Goal: Task Accomplishment & Management: Use online tool/utility

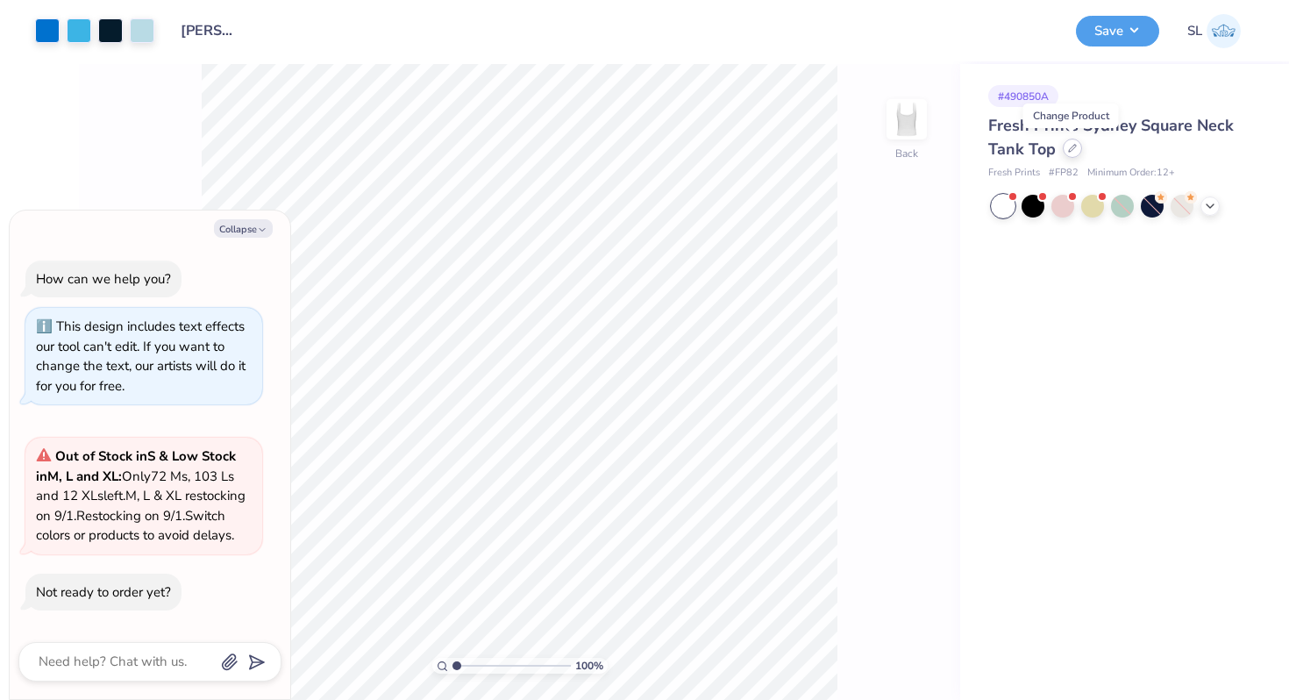
click at [1064, 151] on div at bounding box center [1072, 148] width 19 height 19
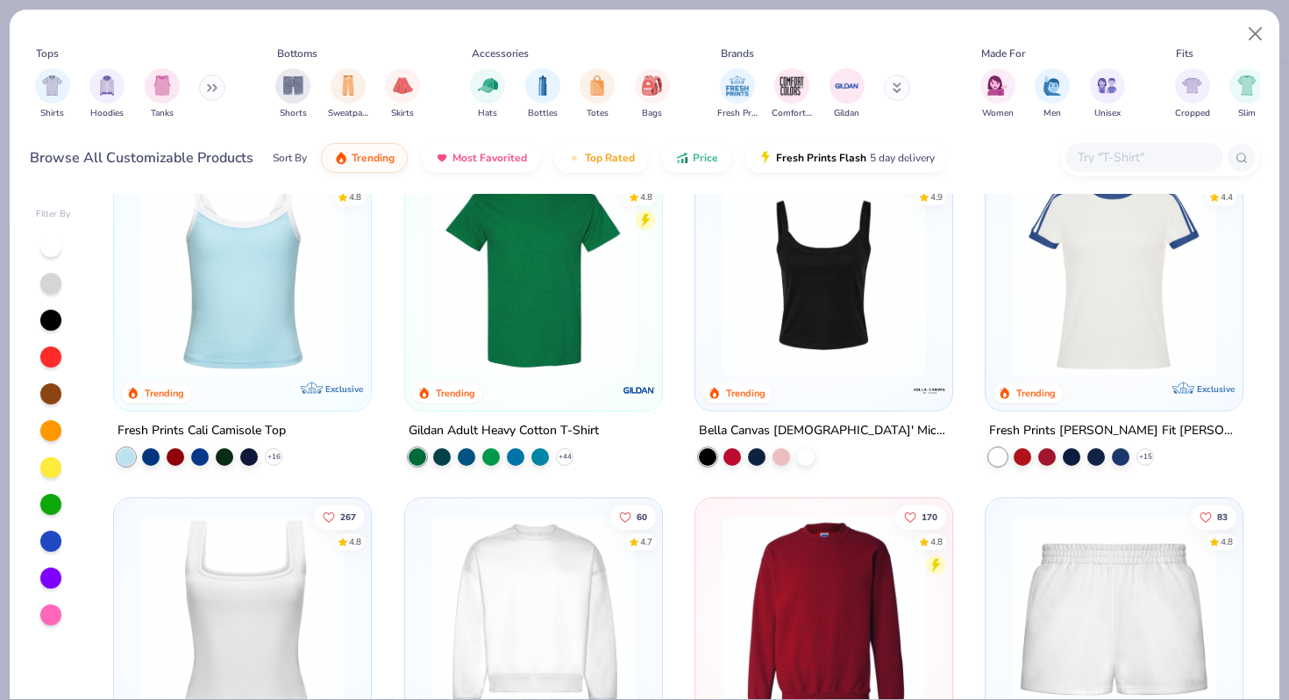
scroll to position [396, 0]
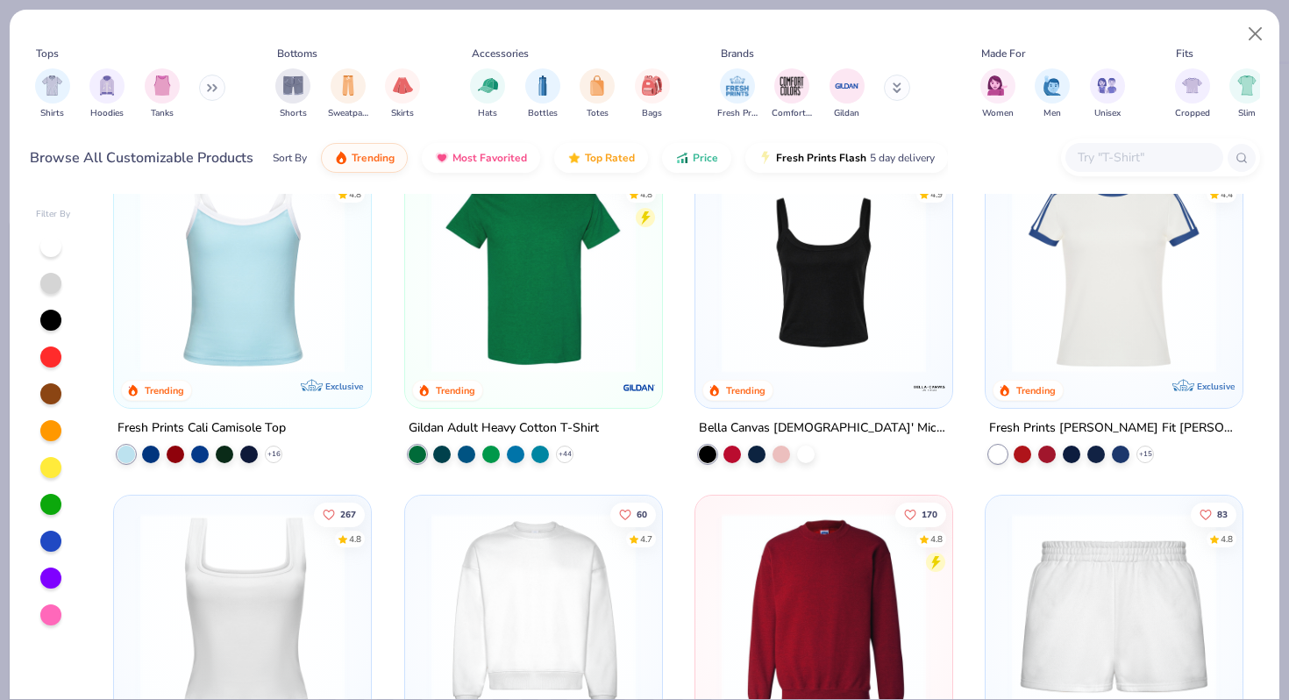
click at [300, 338] on img at bounding box center [243, 270] width 222 height 204
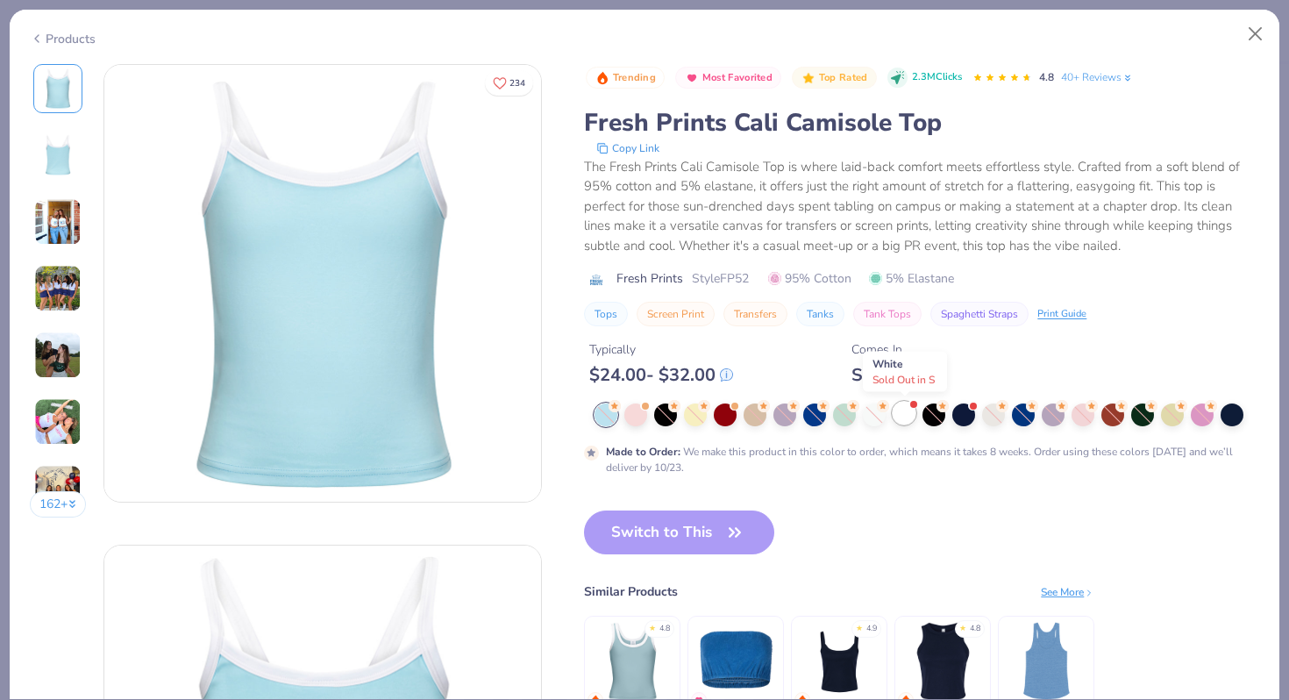
click at [902, 412] on div at bounding box center [904, 413] width 23 height 23
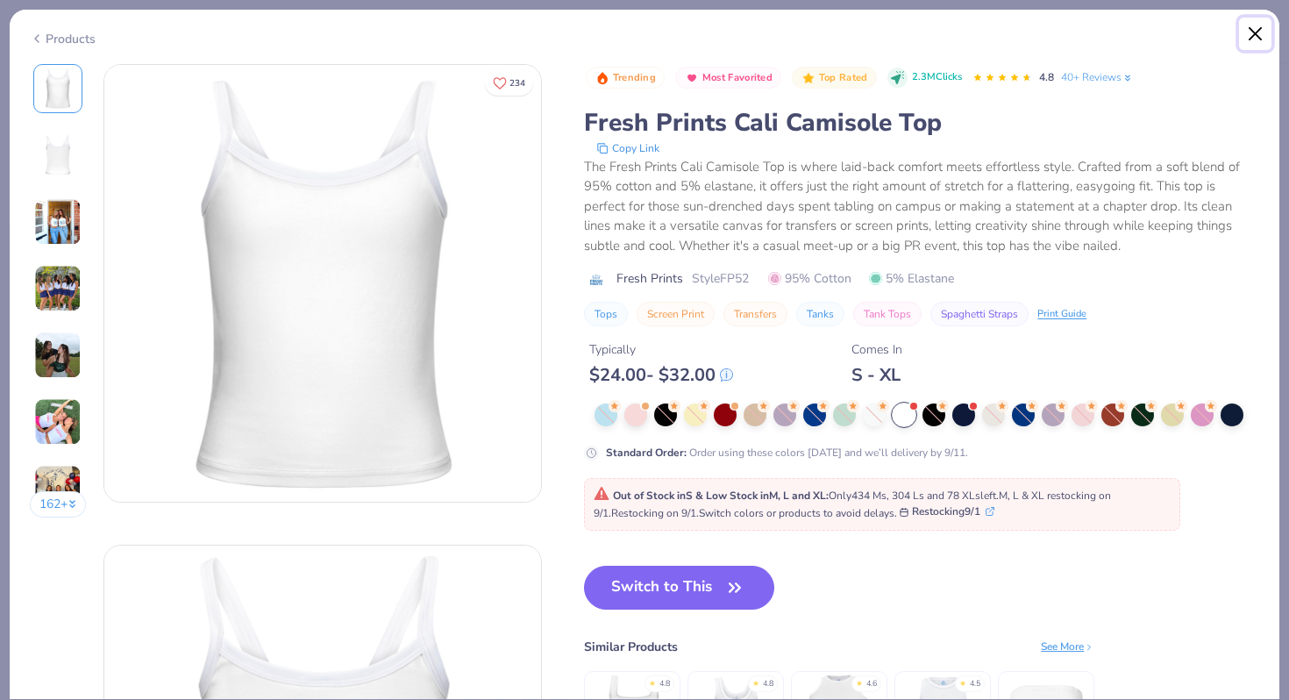
click at [1247, 32] on button "Close" at bounding box center [1255, 34] width 33 height 33
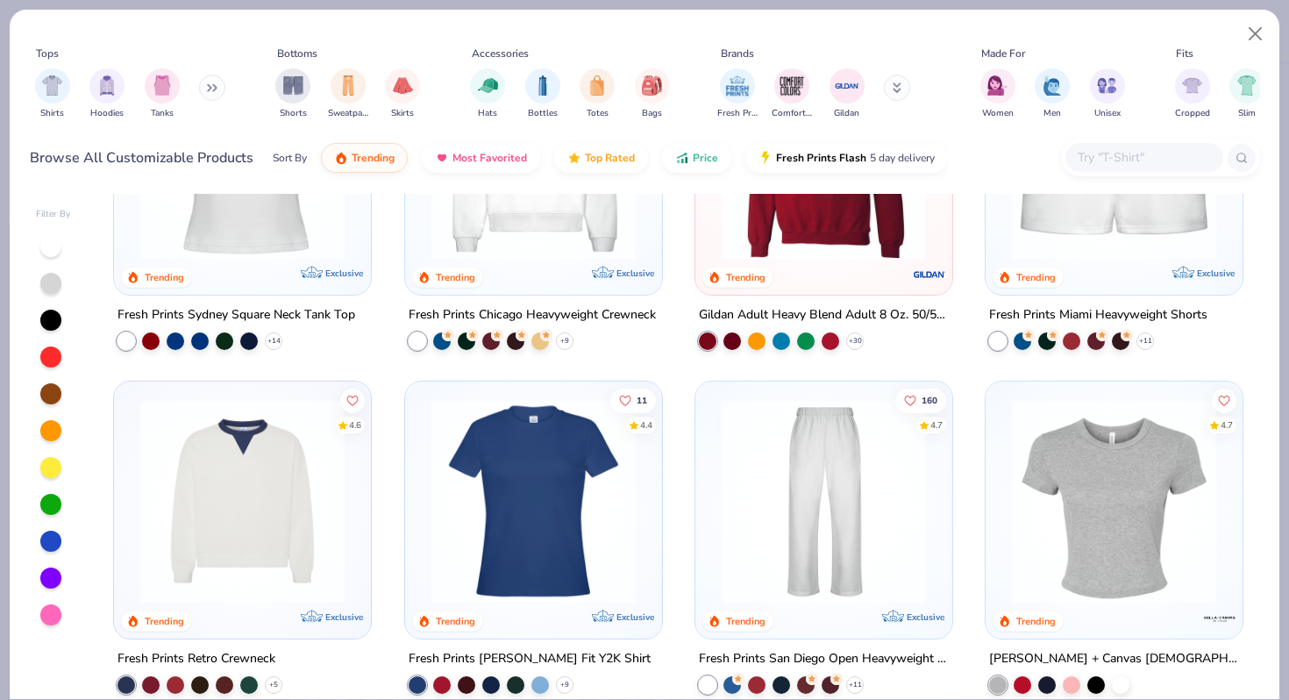
scroll to position [857, 0]
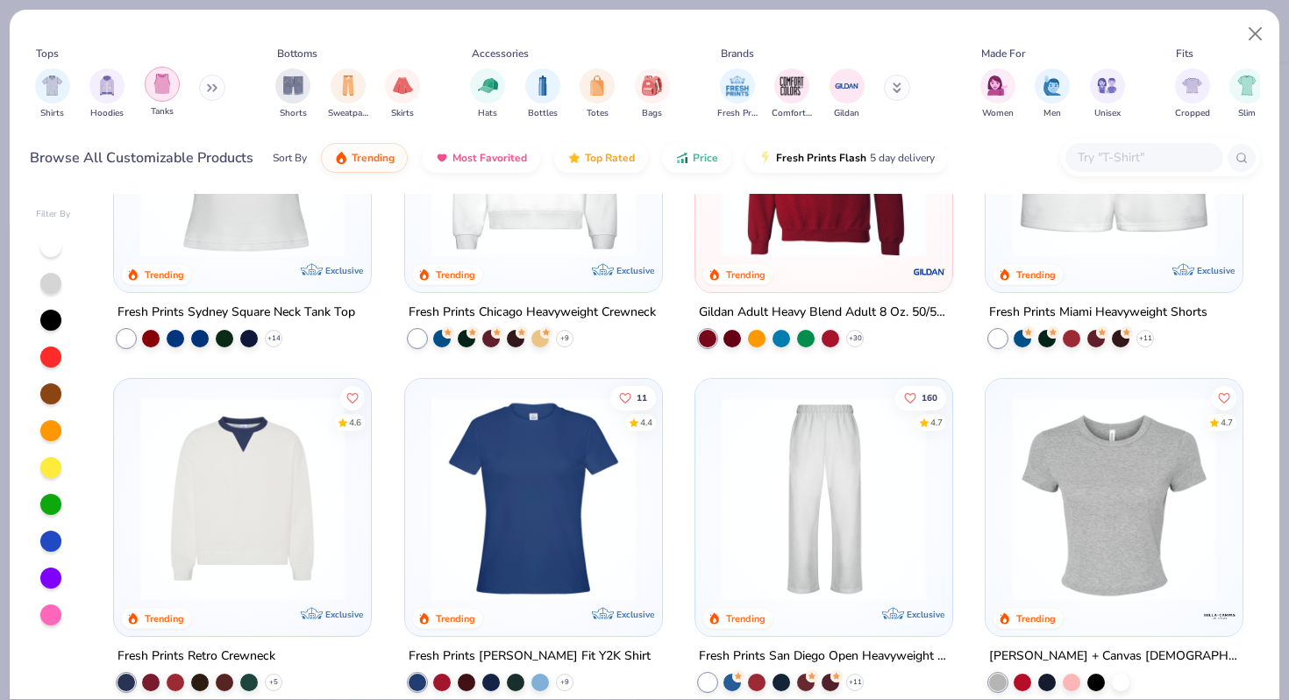
click at [164, 86] on img "filter for Tanks" at bounding box center [162, 84] width 19 height 20
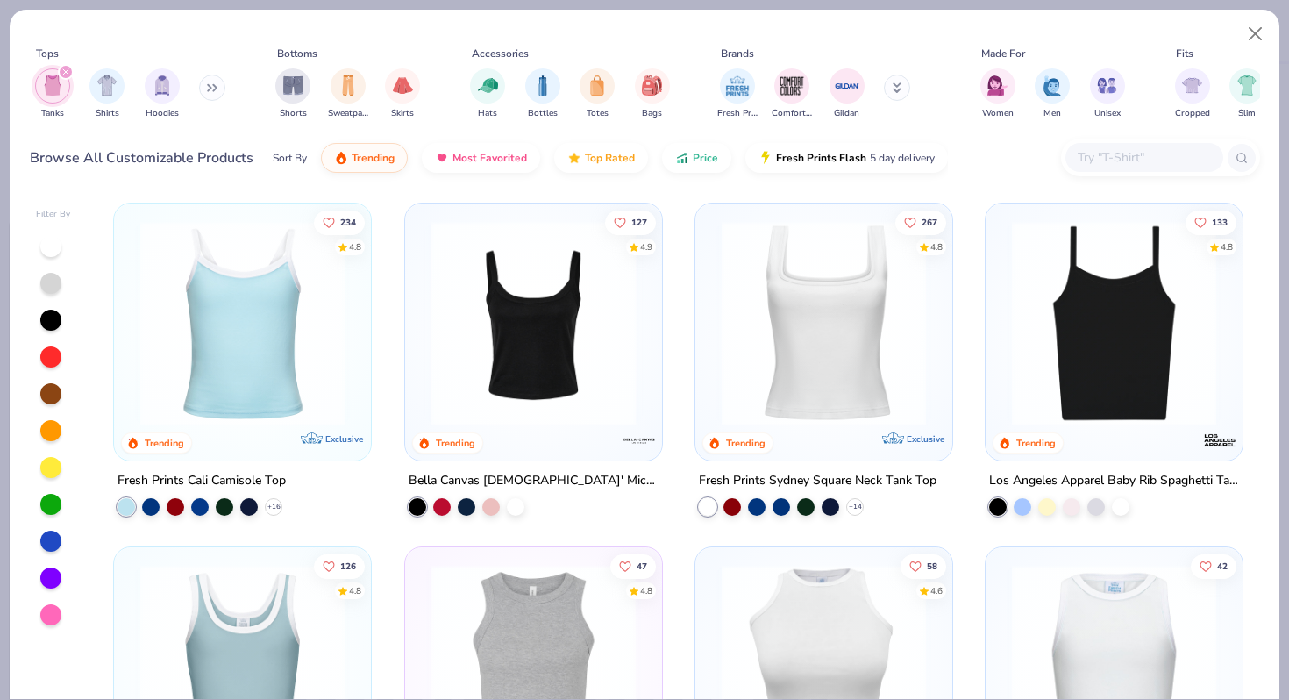
click at [485, 311] on div at bounding box center [311, 323] width 666 height 204
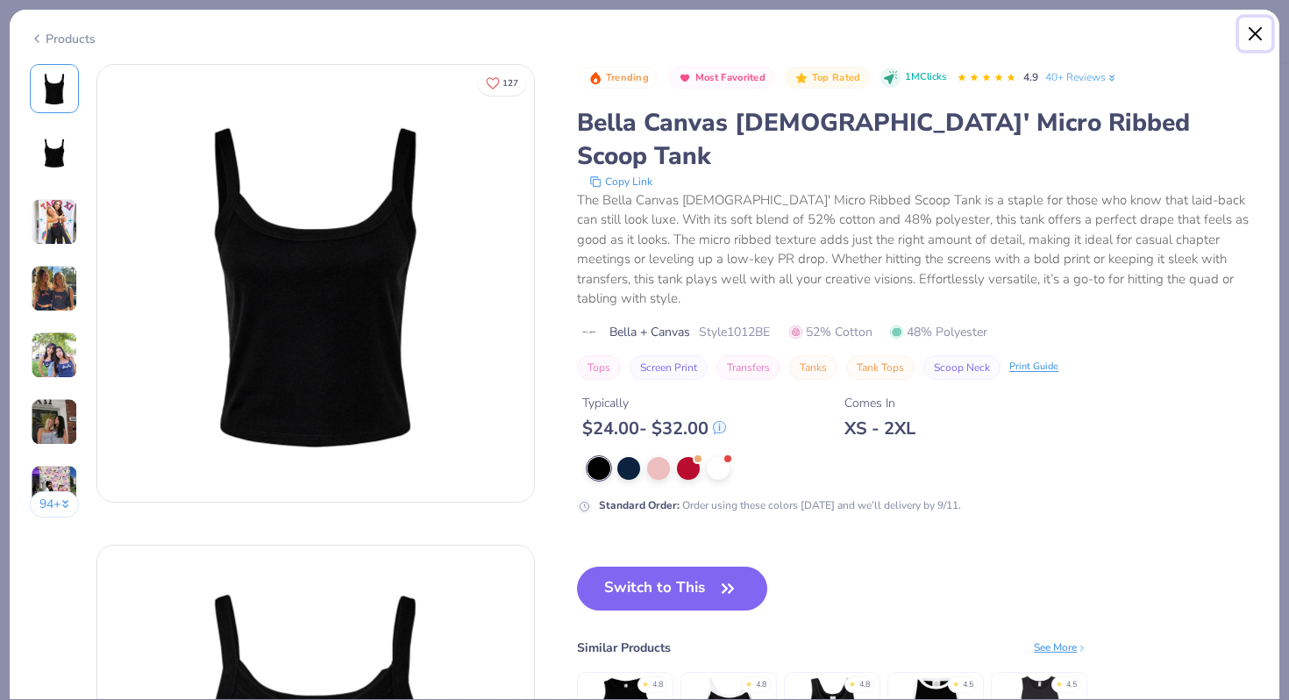
click at [1258, 32] on button "Close" at bounding box center [1255, 34] width 33 height 33
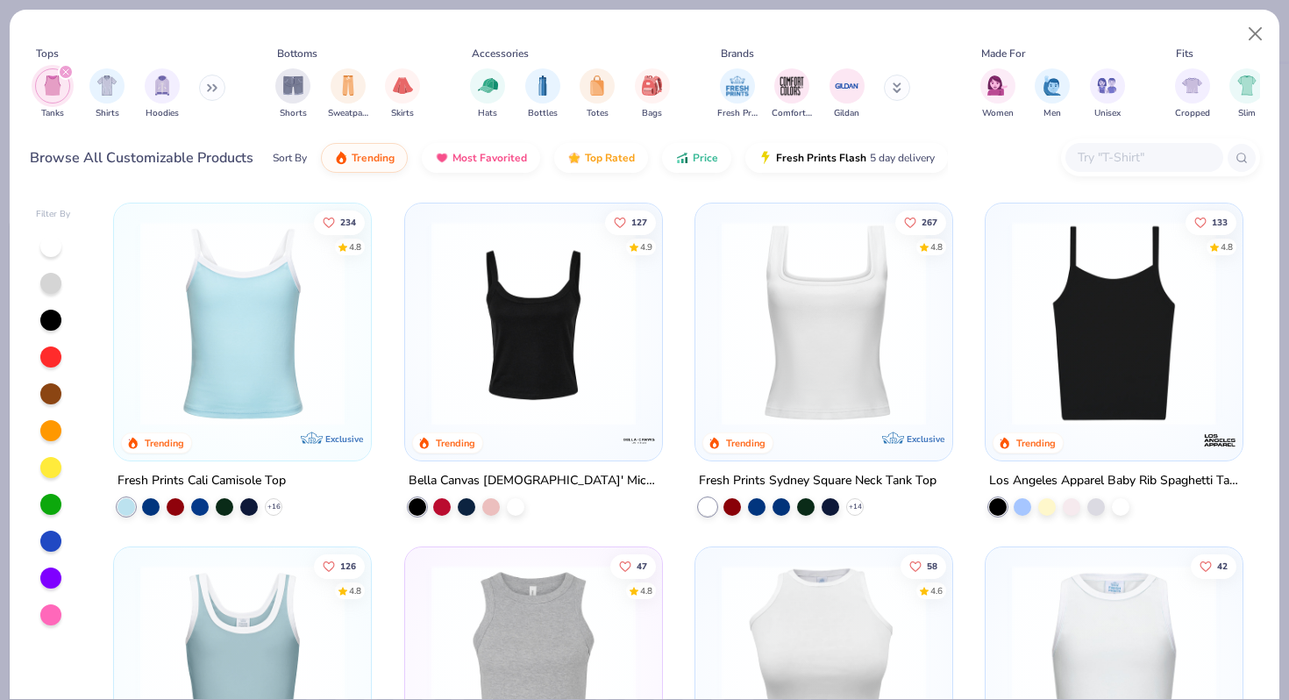
click at [1127, 328] on div at bounding box center [1114, 323] width 666 height 204
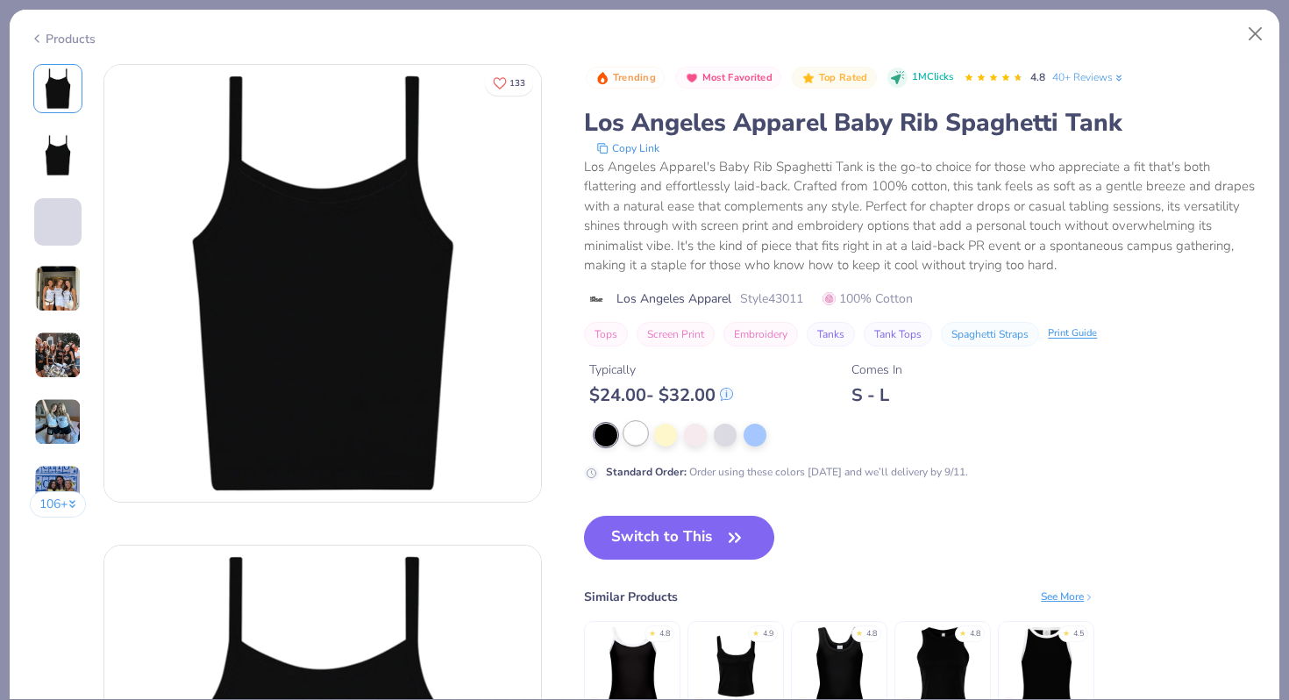
click at [645, 438] on div at bounding box center [635, 433] width 23 height 23
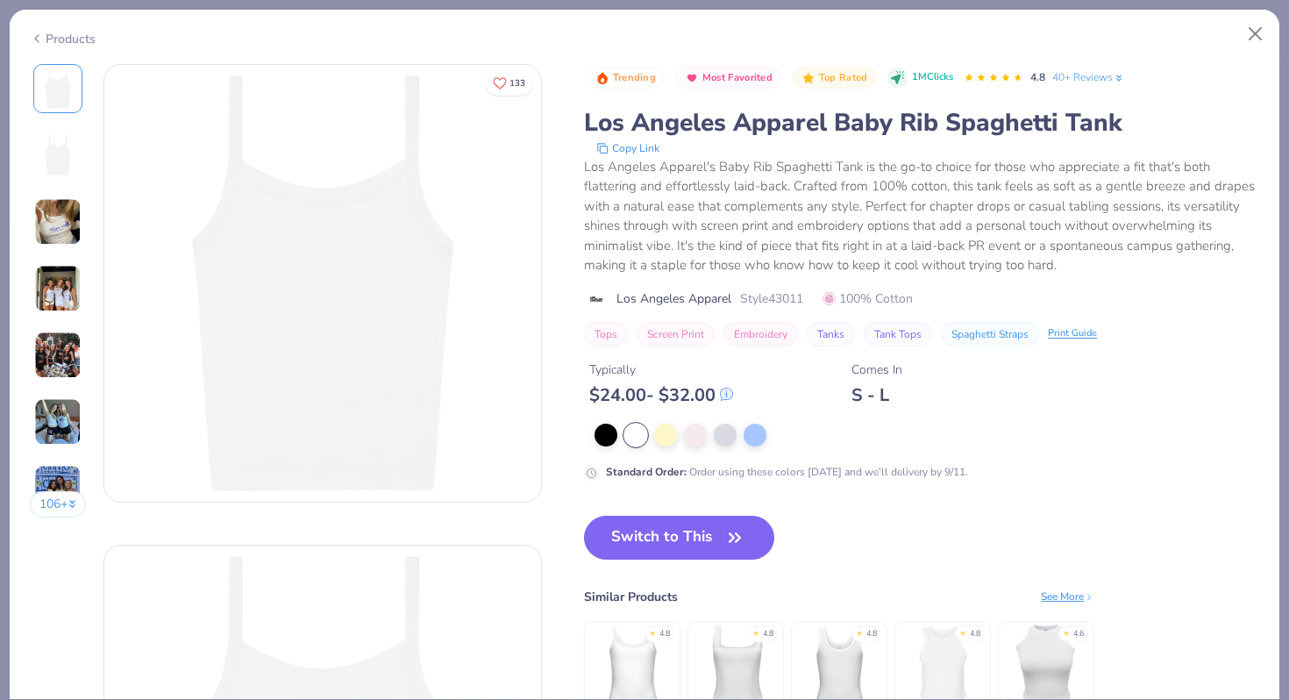
click at [53, 215] on img at bounding box center [57, 221] width 47 height 47
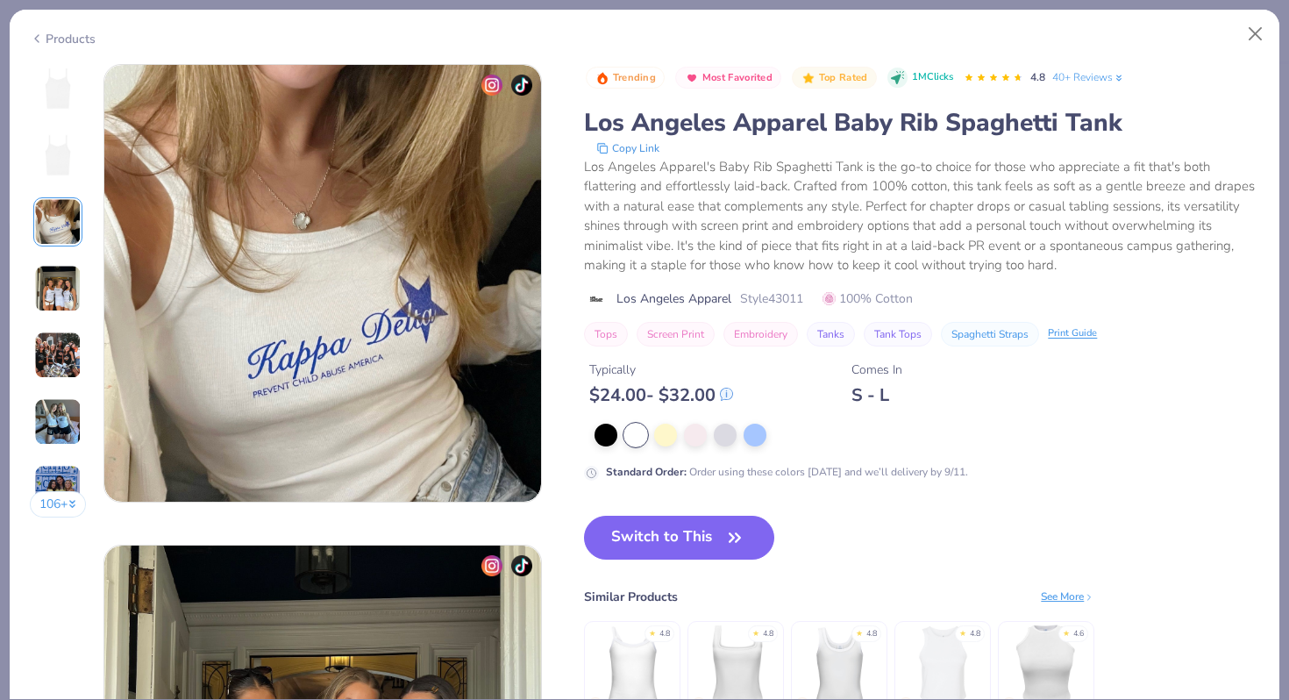
click at [60, 295] on img at bounding box center [57, 288] width 47 height 47
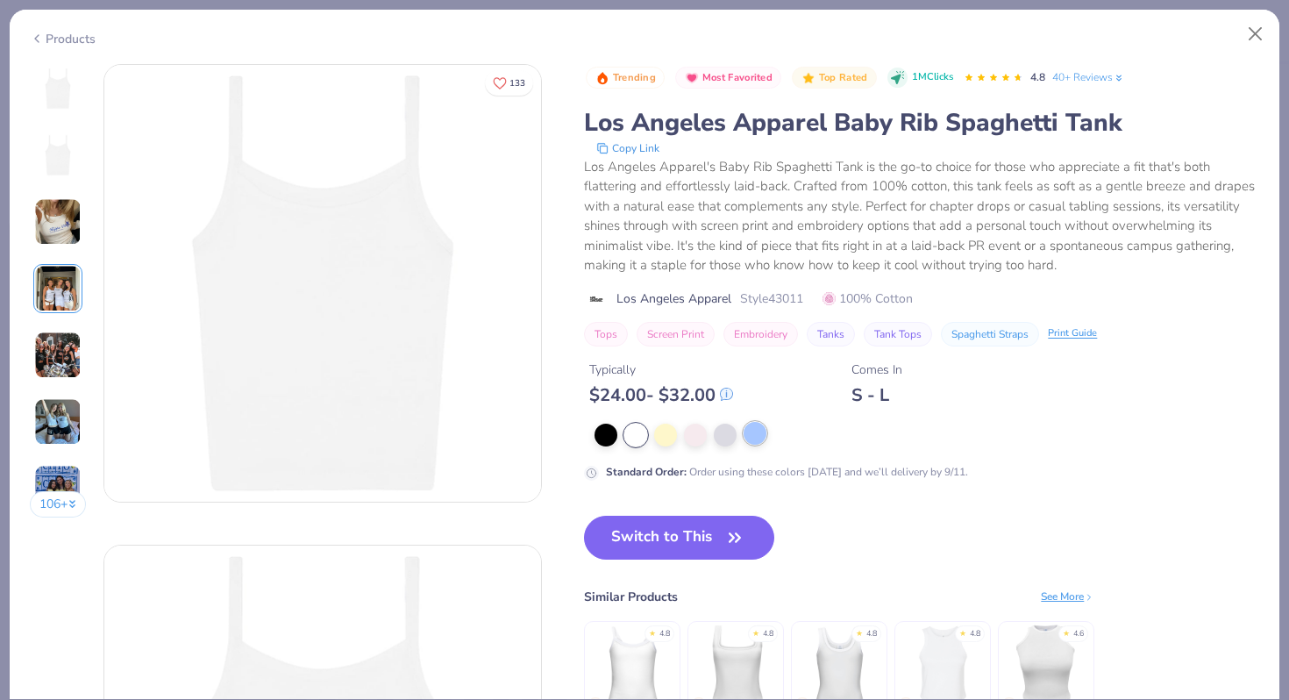
click at [759, 441] on div at bounding box center [755, 433] width 23 height 23
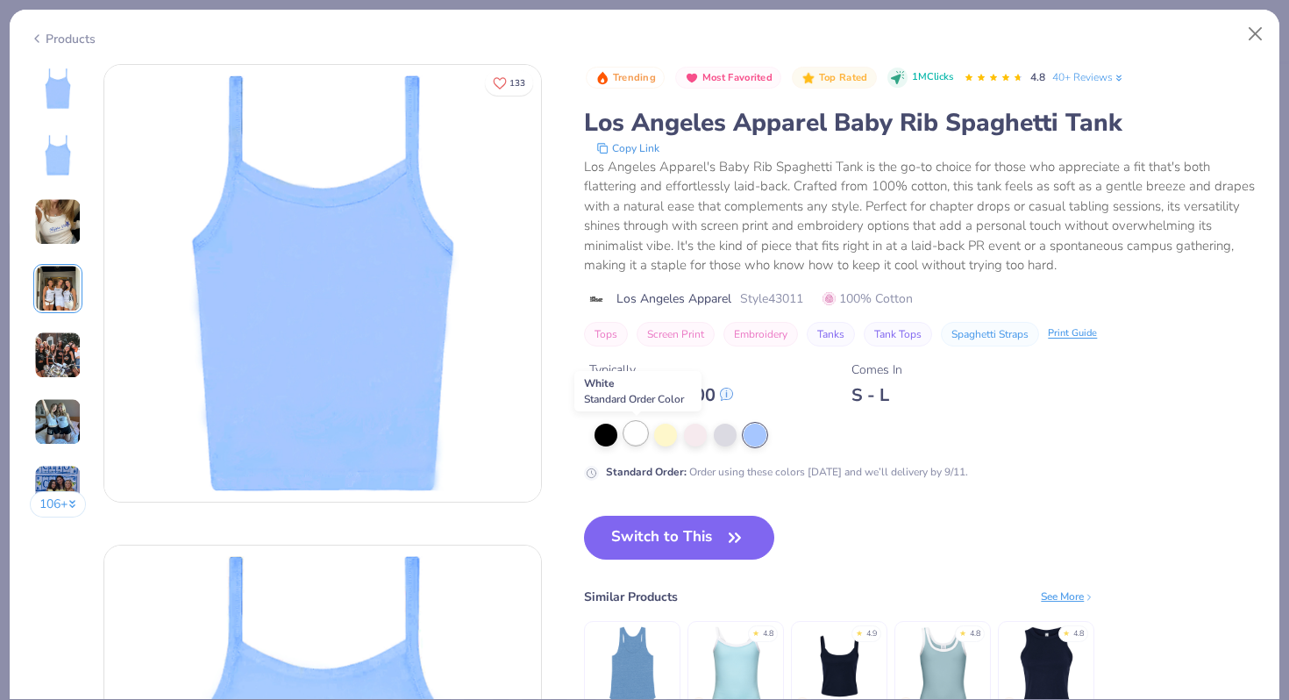
click at [643, 433] on div at bounding box center [635, 433] width 23 height 23
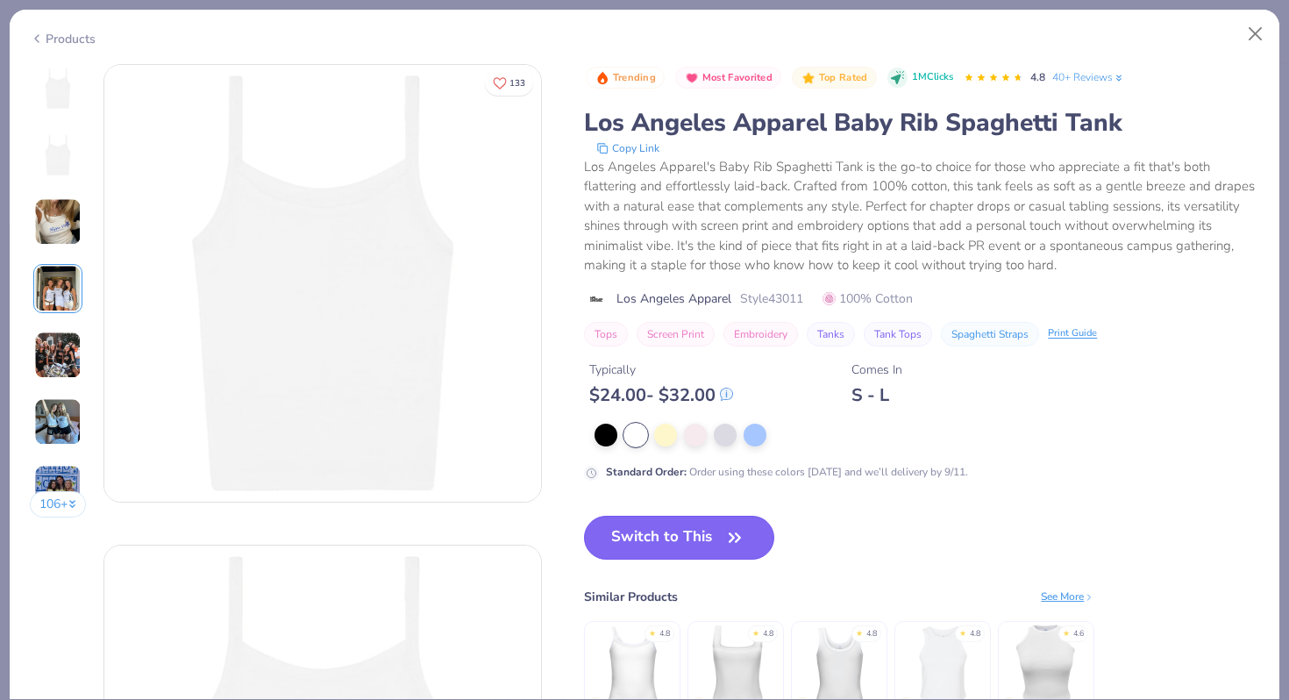
click at [714, 533] on button "Switch to This" at bounding box center [679, 538] width 190 height 44
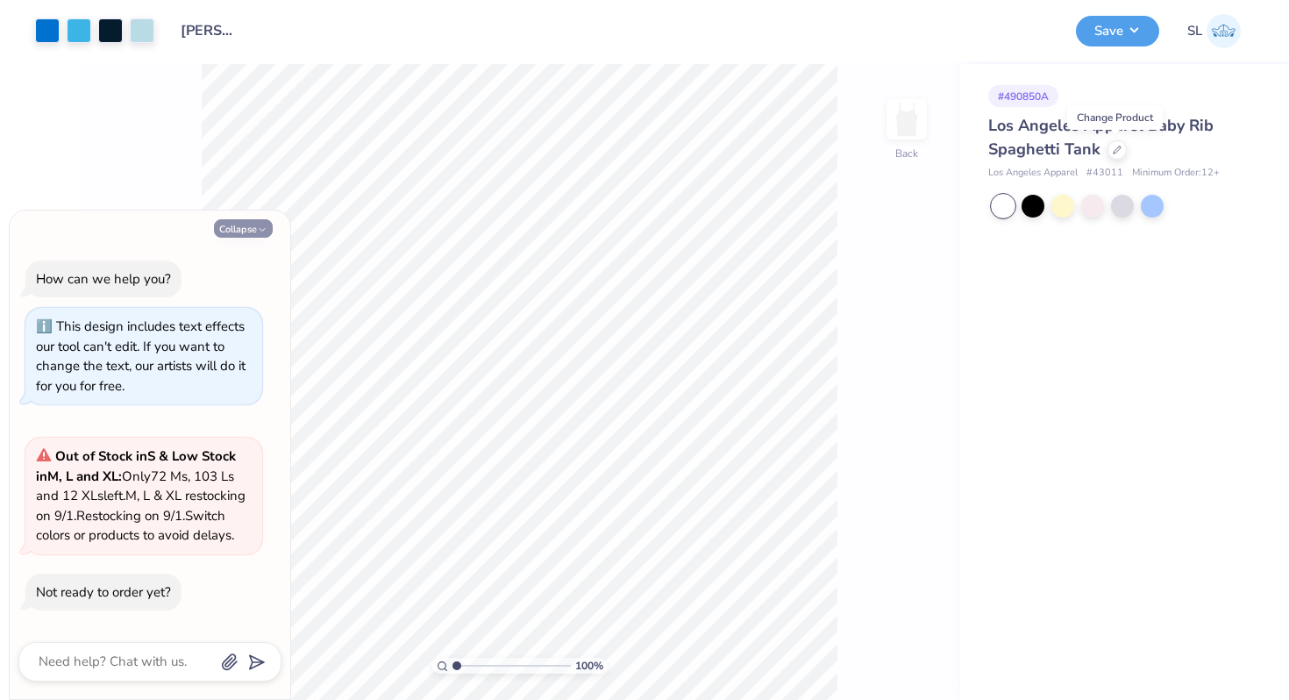
click at [254, 219] on button "Collapse" at bounding box center [243, 228] width 59 height 18
type textarea "x"
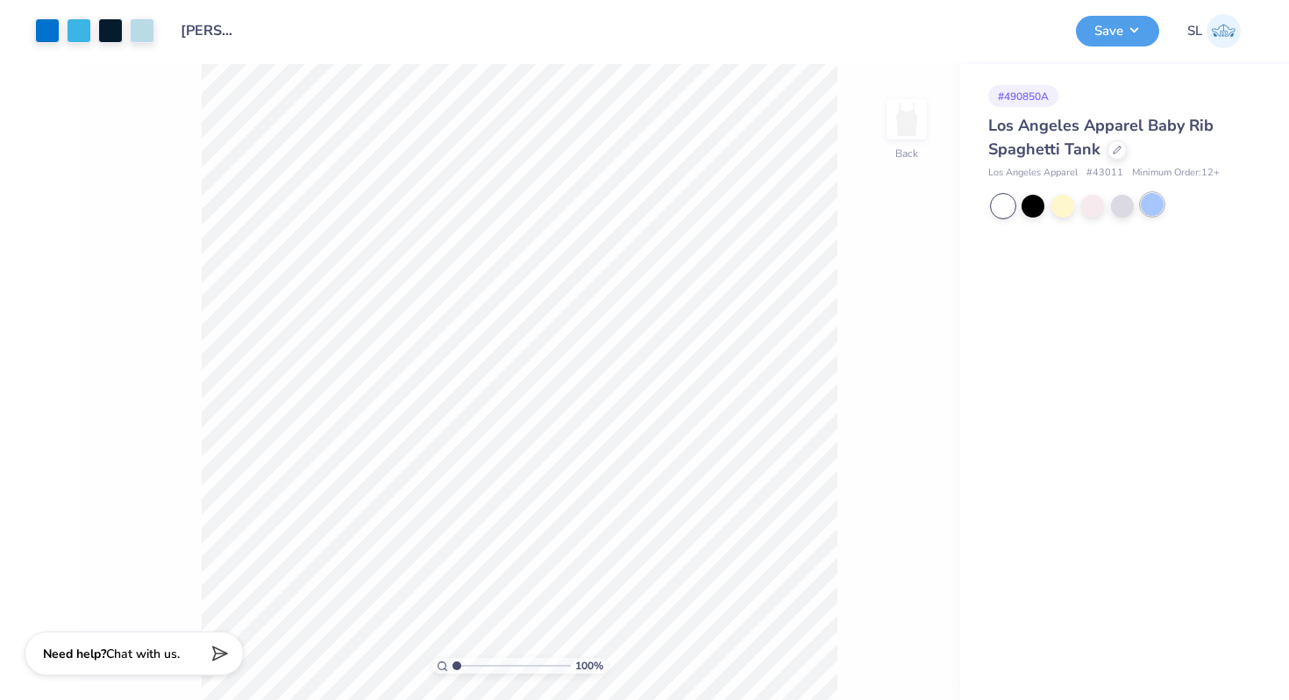
click at [1154, 197] on div at bounding box center [1152, 204] width 23 height 23
click at [1060, 209] on div at bounding box center [1062, 204] width 23 height 23
click at [1134, 30] on button "Save" at bounding box center [1117, 28] width 83 height 31
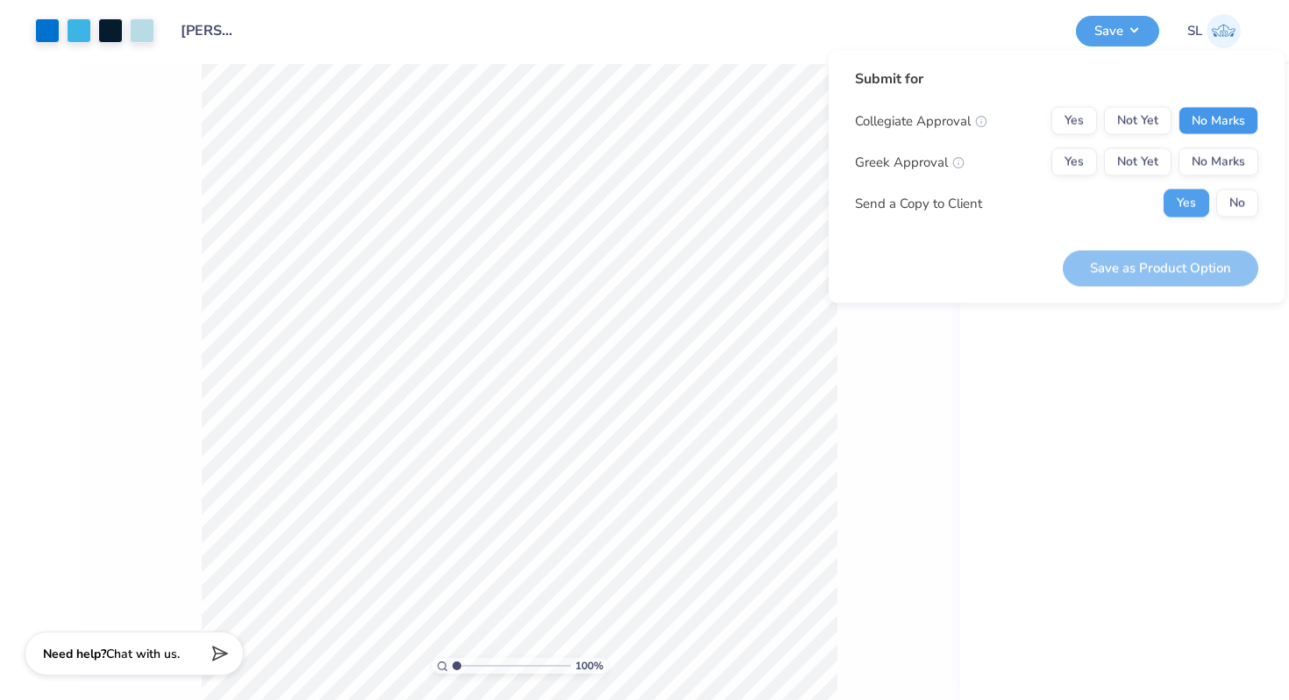
click at [1210, 114] on button "No Marks" at bounding box center [1218, 121] width 80 height 28
click at [1149, 150] on button "Not Yet" at bounding box center [1138, 162] width 68 height 28
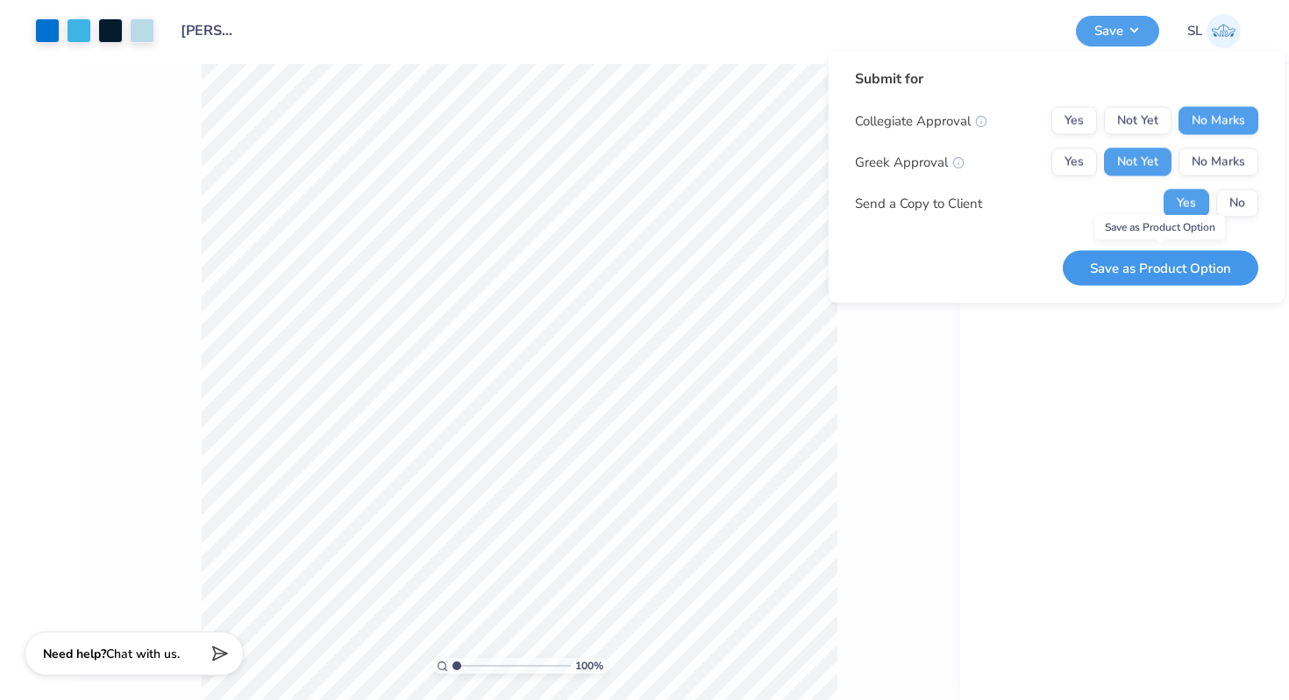
click at [1178, 254] on button "Save as Product Option" at bounding box center [1161, 268] width 196 height 36
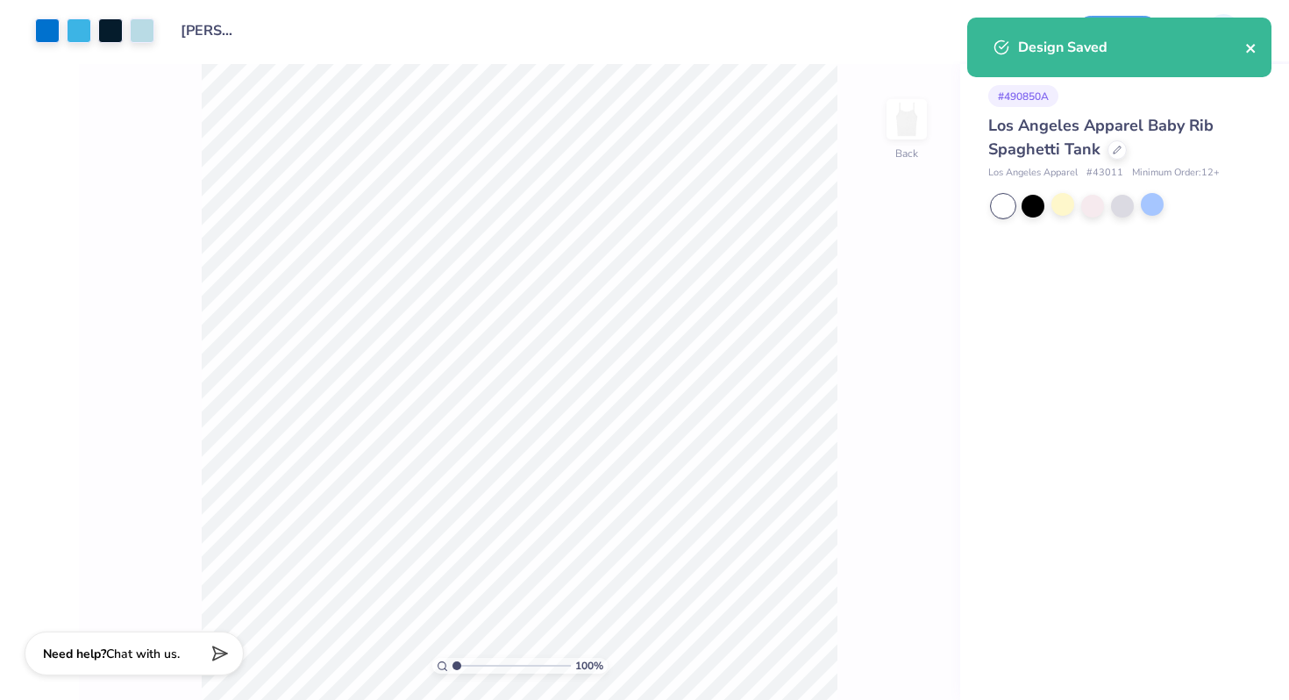
click at [1249, 44] on icon "close" at bounding box center [1251, 48] width 12 height 14
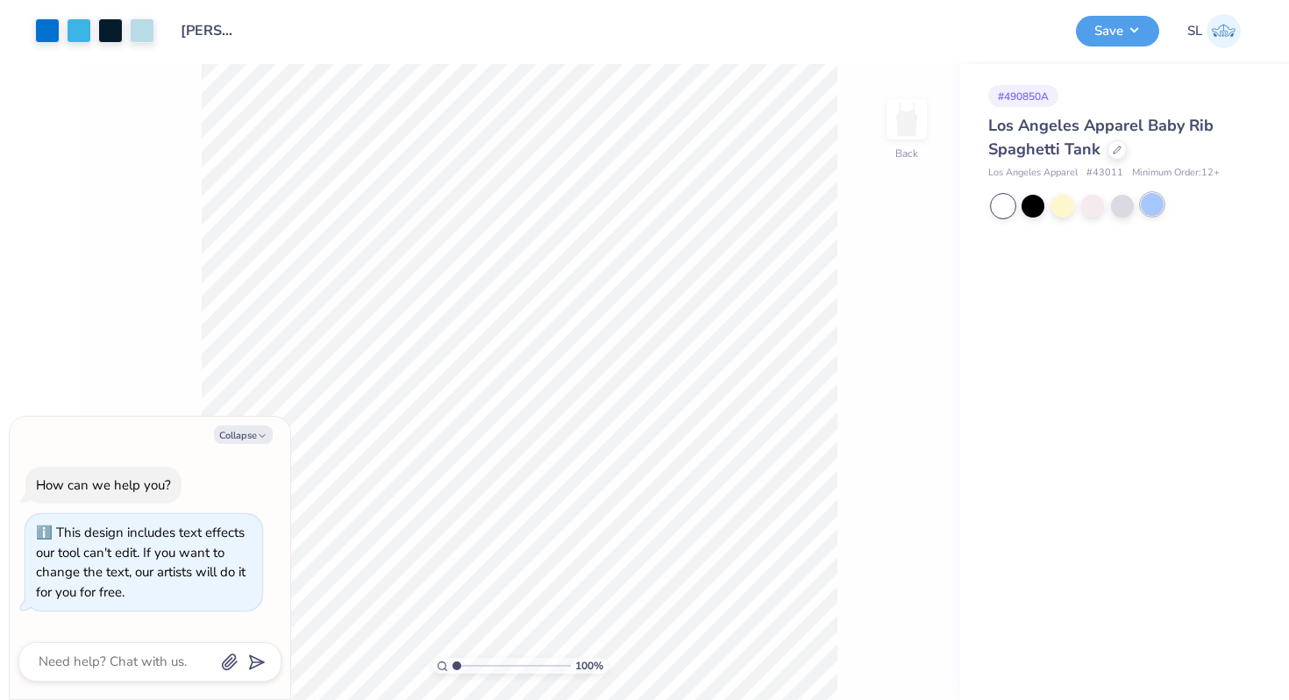
click at [1156, 205] on div at bounding box center [1152, 204] width 23 height 23
click at [1135, 38] on button "Save" at bounding box center [1117, 28] width 83 height 31
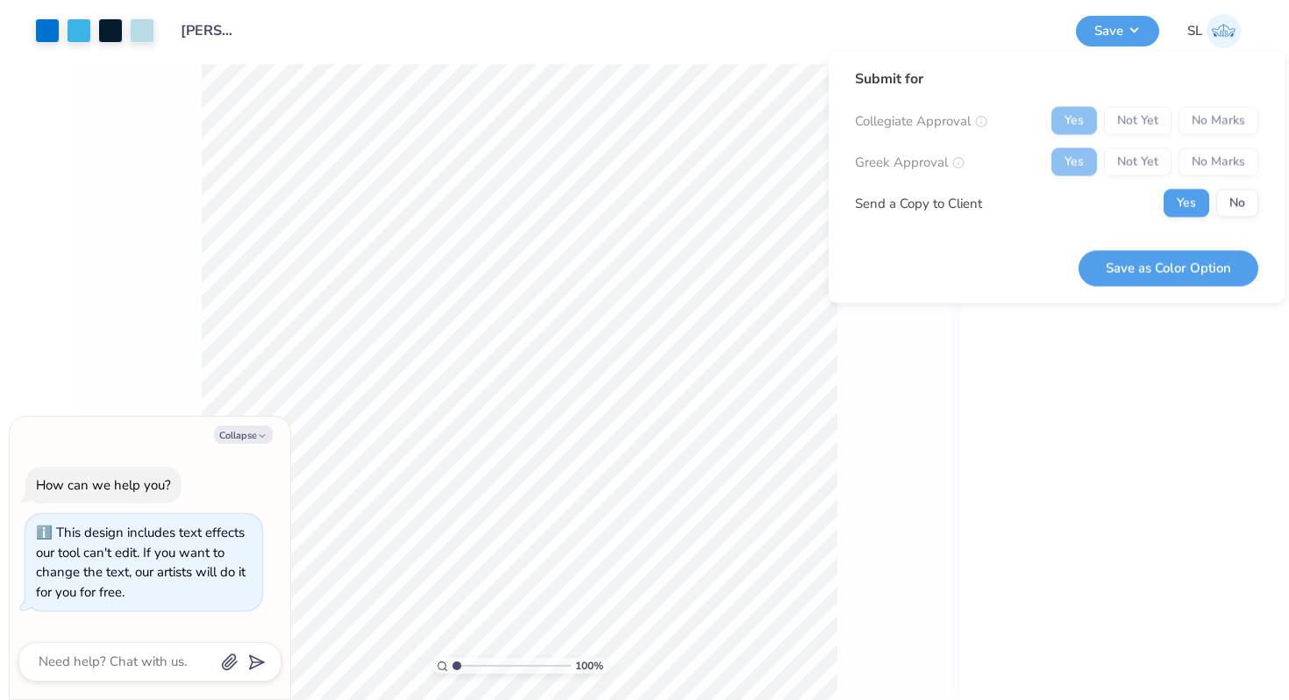
click at [1206, 160] on div "Yes Not Yet No Marks" at bounding box center [1154, 162] width 207 height 28
click at [254, 430] on button "Collapse" at bounding box center [243, 434] width 59 height 18
type textarea "x"
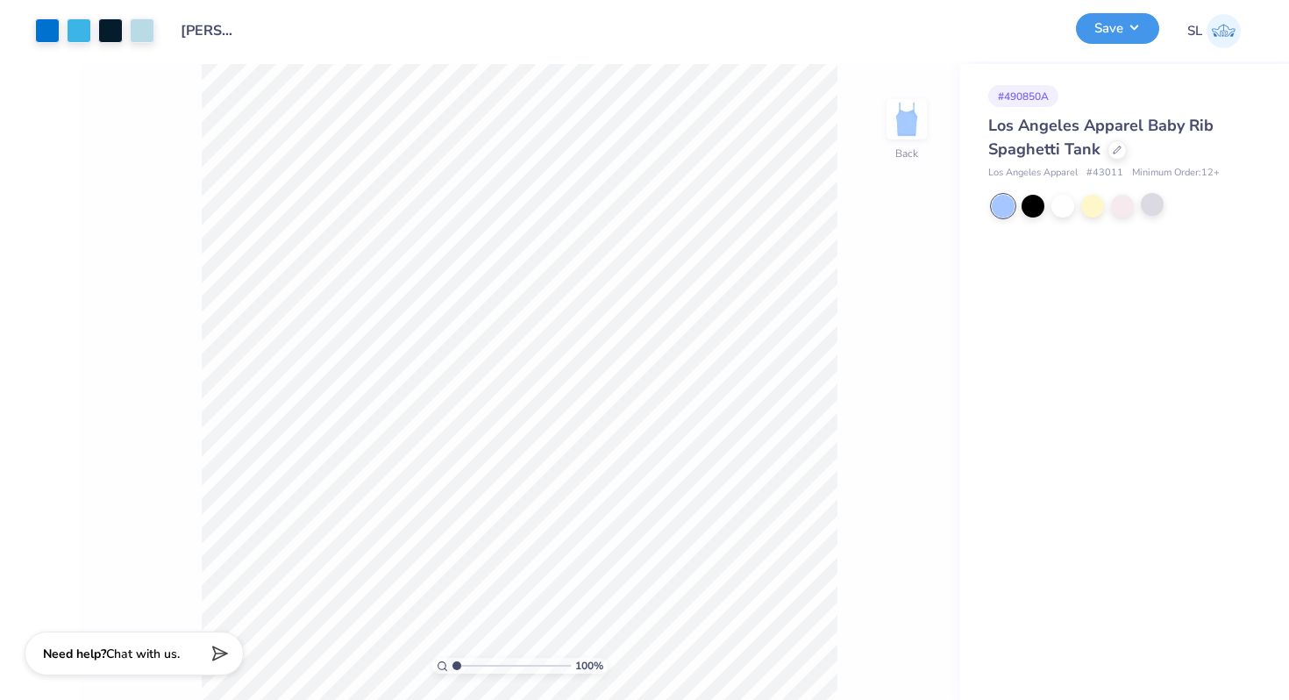
click at [1135, 32] on button "Save" at bounding box center [1117, 28] width 83 height 31
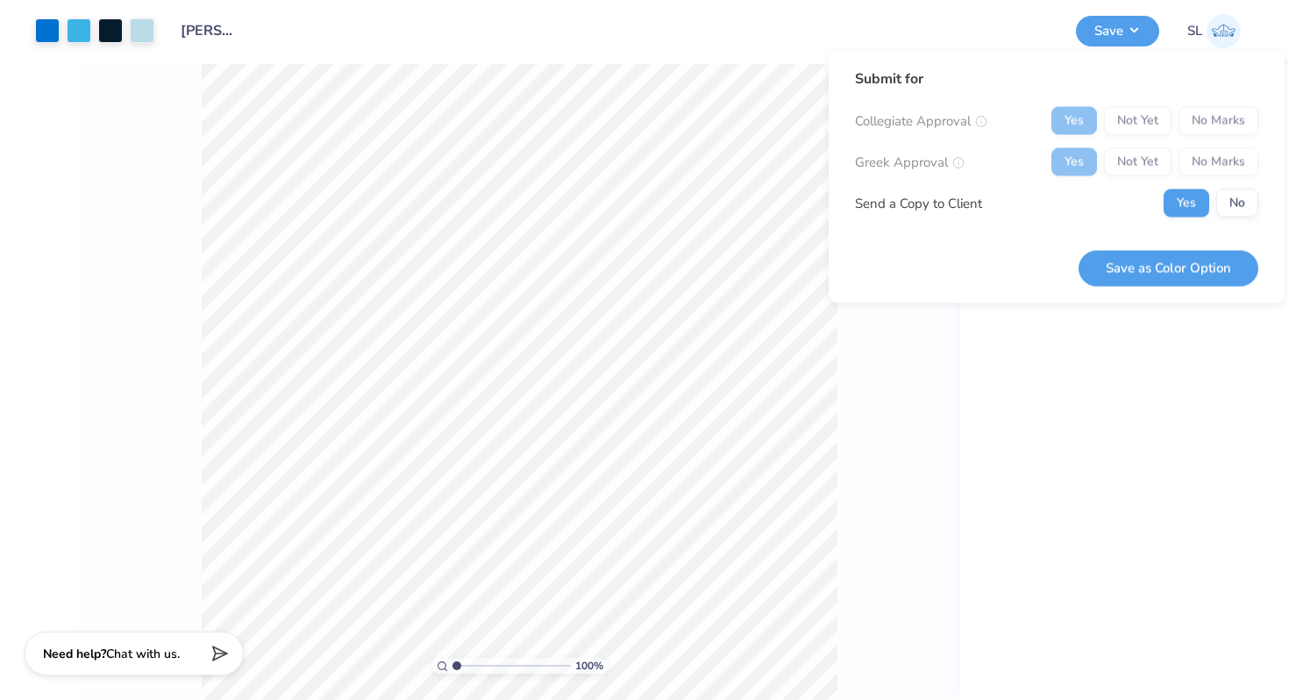
click at [1074, 105] on div "Submit for Collegiate Approval Yes Not Yet No Marks Greek Approval Yes Not Yet …" at bounding box center [1056, 149] width 403 height 162
click at [1081, 146] on div "Collegiate Approval Yes Not Yet No Marks Greek Approval Yes Not Yet No Marks Se…" at bounding box center [1056, 162] width 403 height 110
click at [1178, 265] on button "Save as Color Option" at bounding box center [1168, 268] width 180 height 36
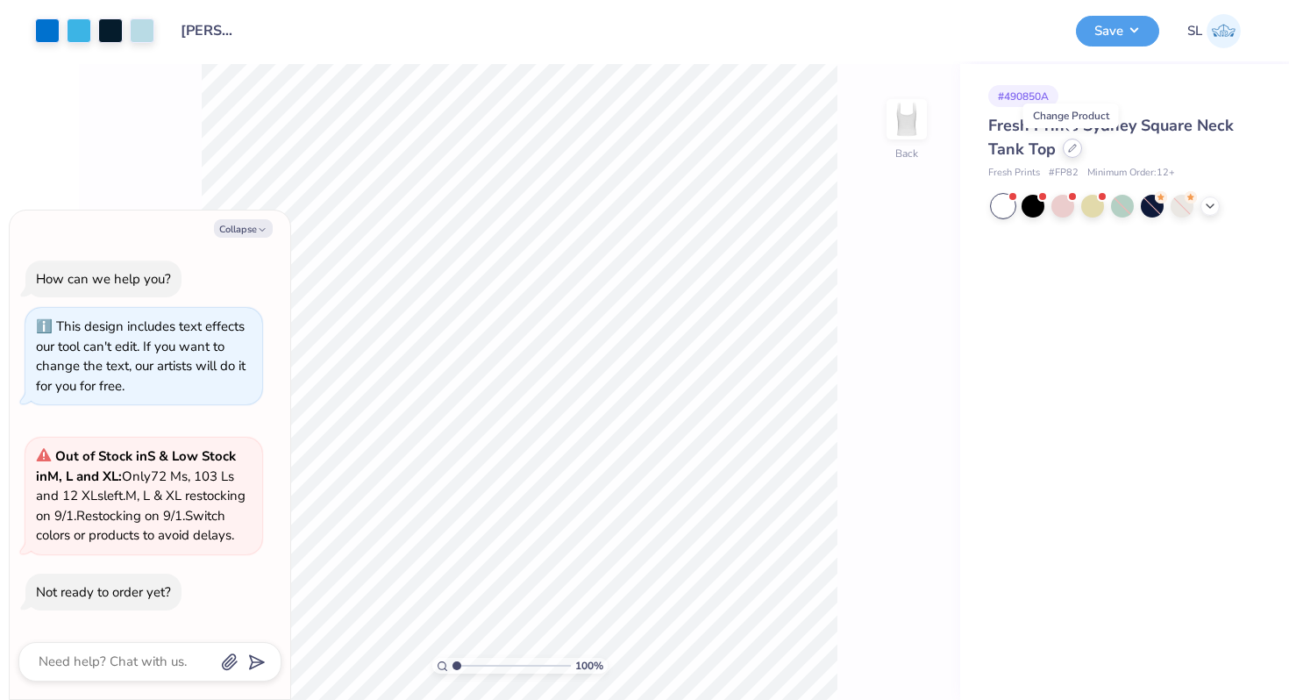
click at [1066, 153] on div at bounding box center [1072, 148] width 19 height 19
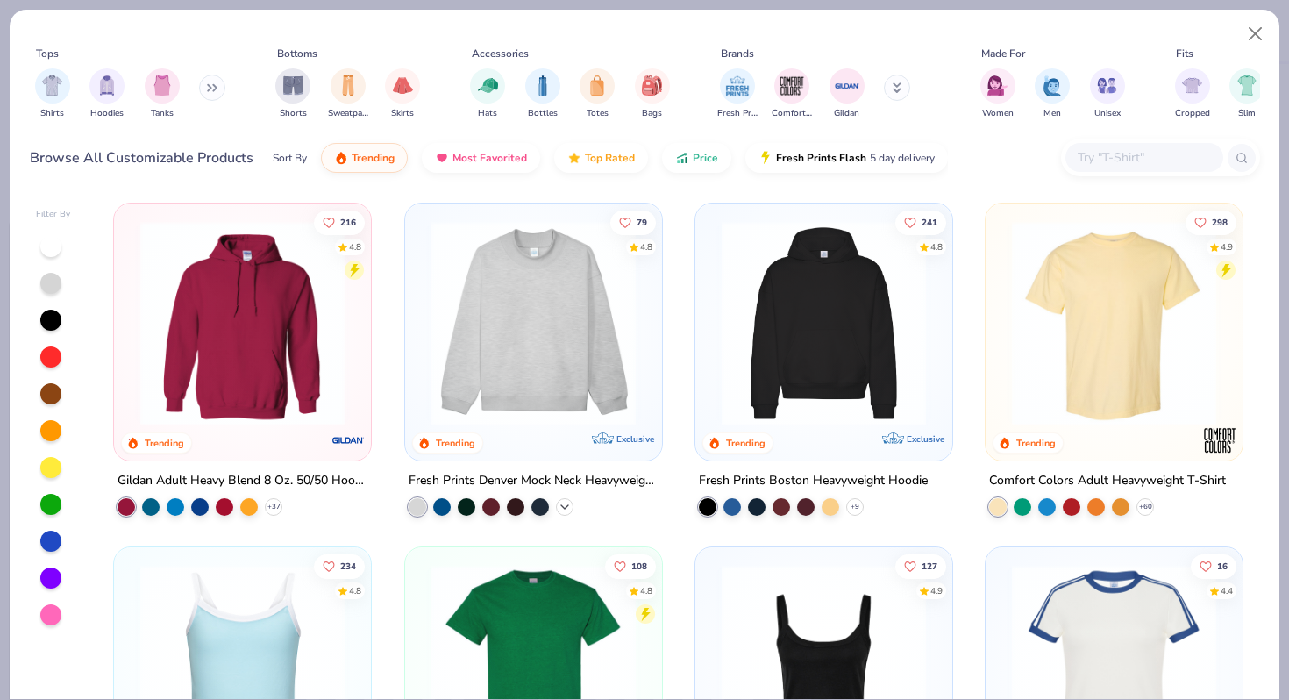
click at [570, 502] on icon at bounding box center [565, 507] width 14 height 14
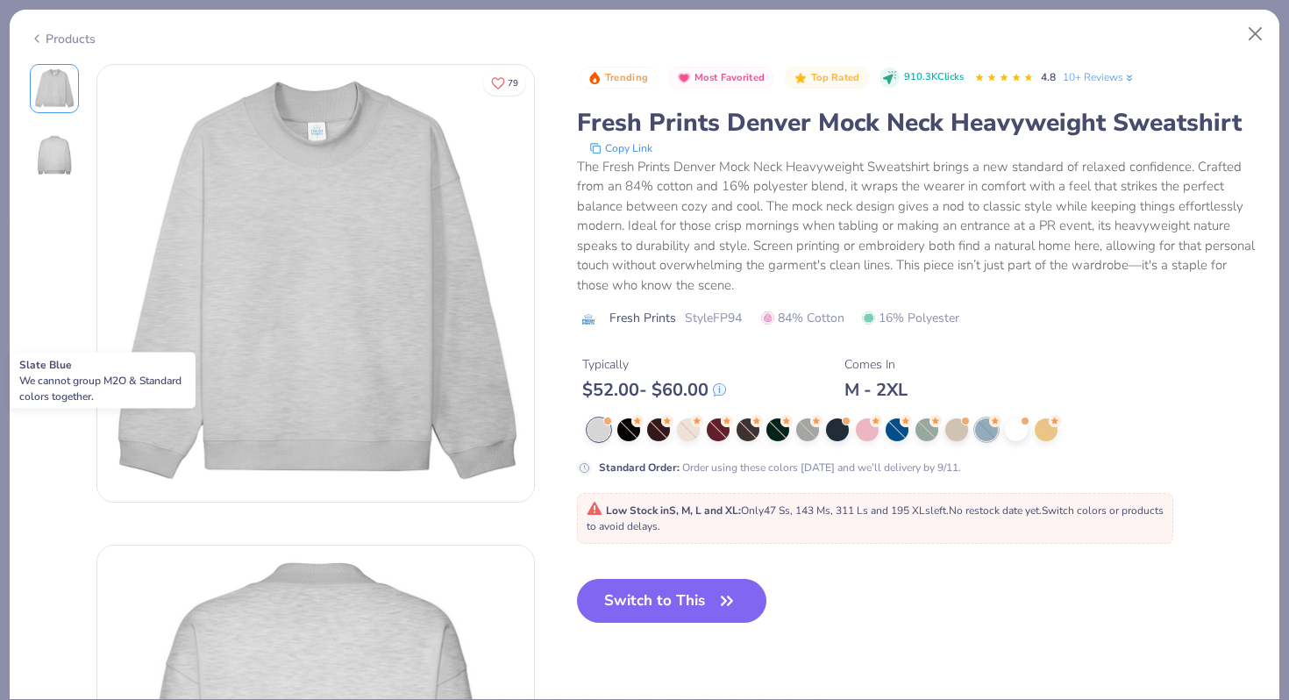
click at [985, 423] on div at bounding box center [986, 429] width 23 height 23
click at [1249, 43] on button "Close" at bounding box center [1255, 34] width 33 height 33
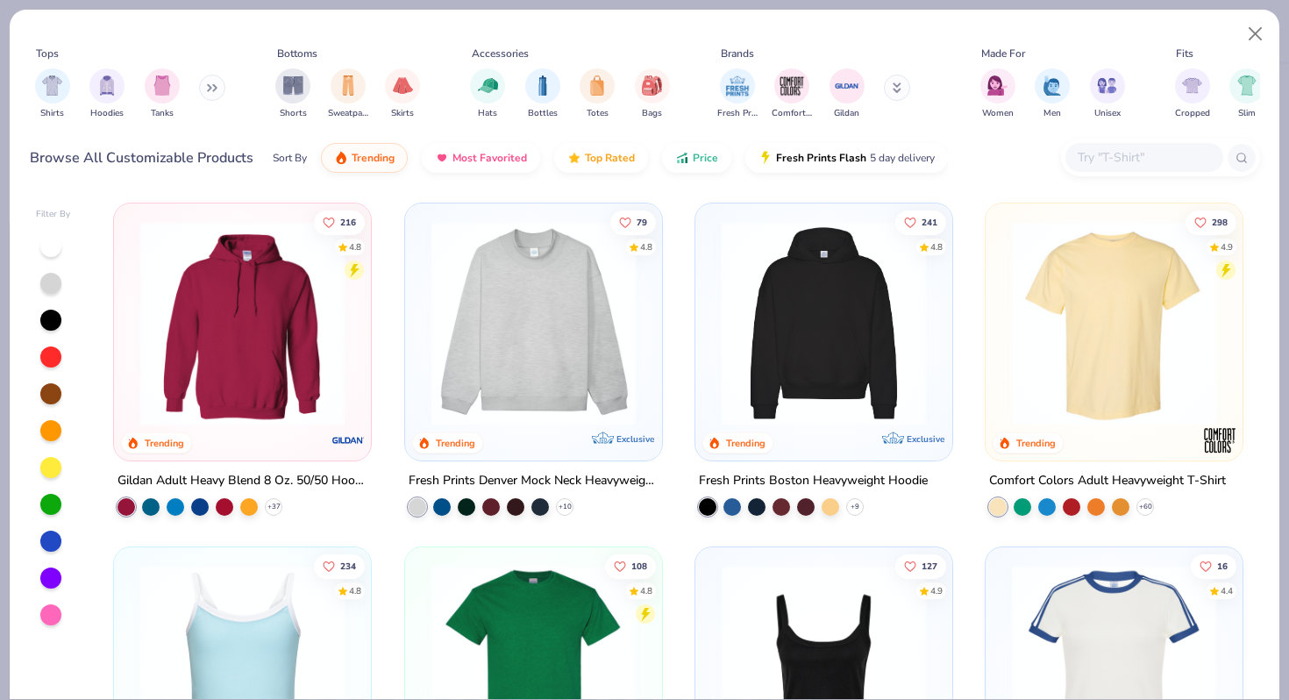
click at [891, 369] on div at bounding box center [601, 323] width 666 height 204
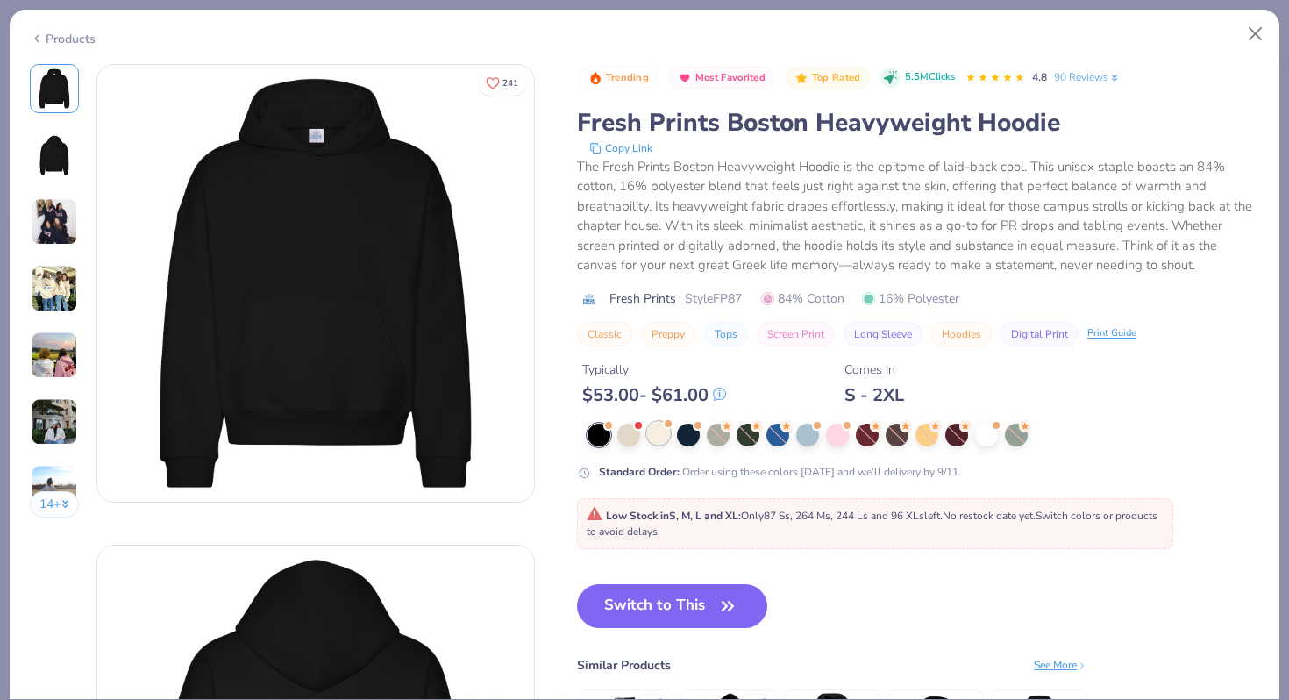
click at [662, 434] on div at bounding box center [658, 433] width 23 height 23
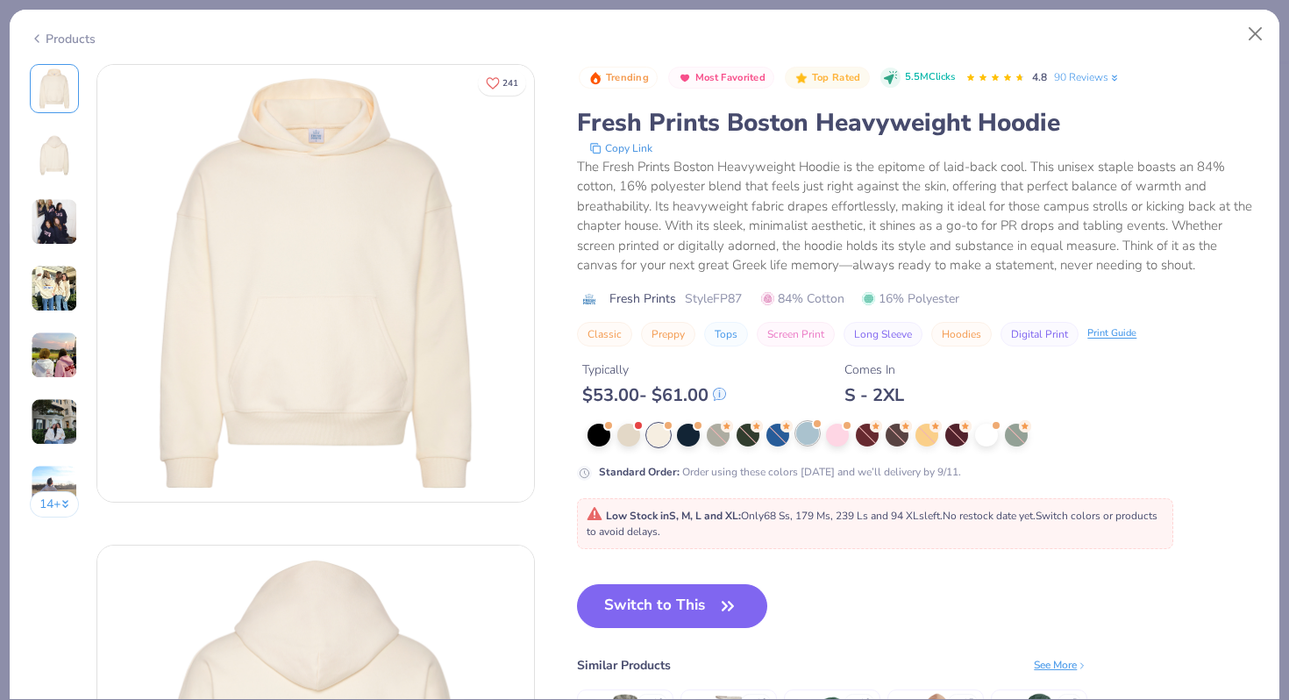
click at [812, 427] on div at bounding box center [807, 433] width 23 height 23
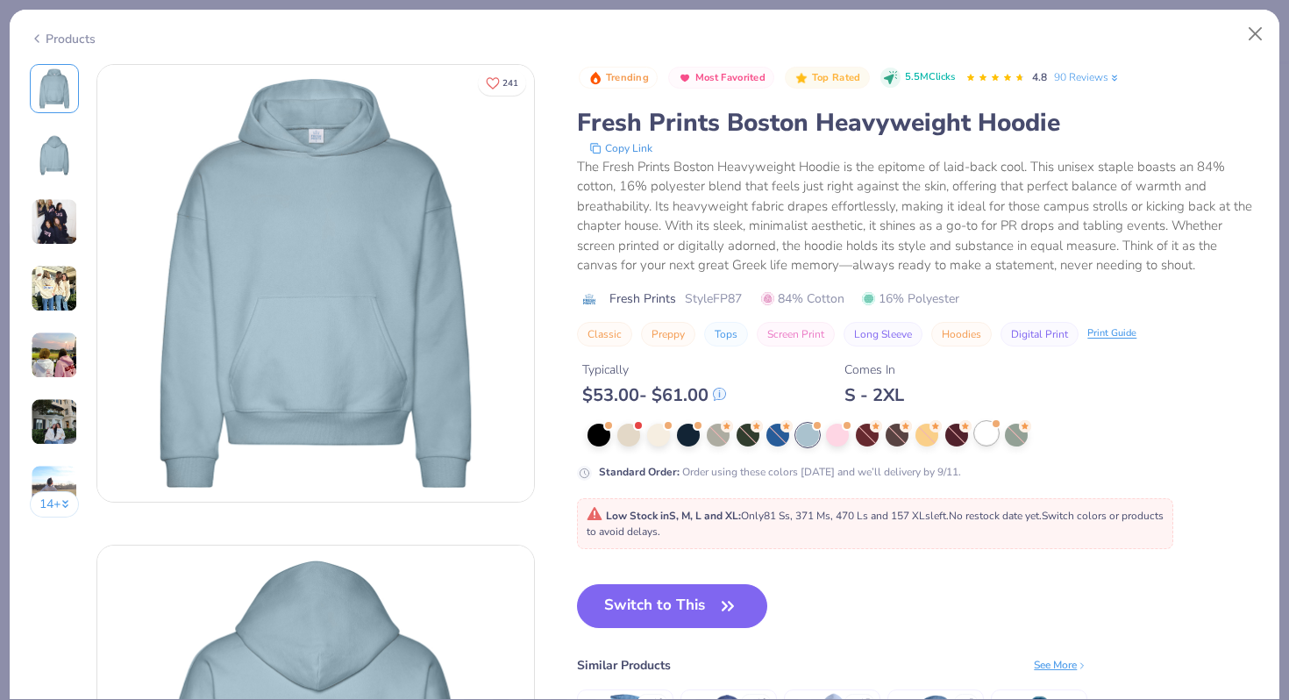
click at [991, 427] on div at bounding box center [986, 433] width 23 height 23
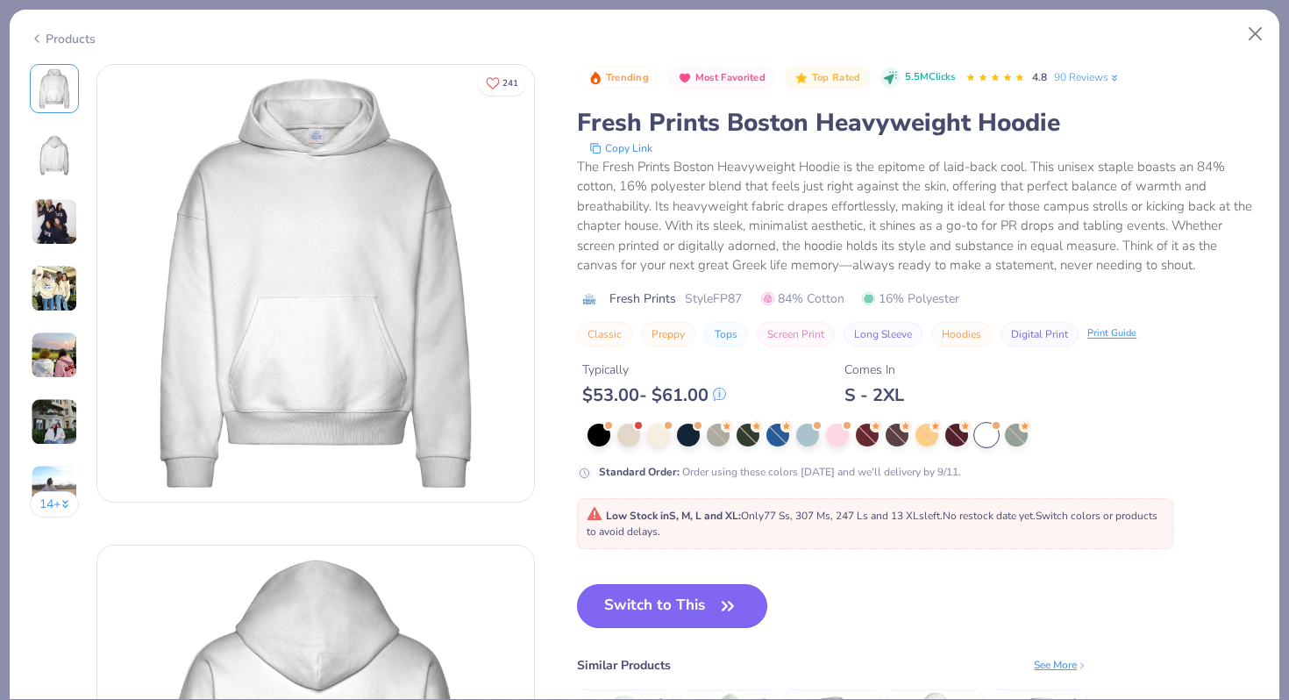
click at [718, 608] on icon "button" at bounding box center [727, 606] width 25 height 25
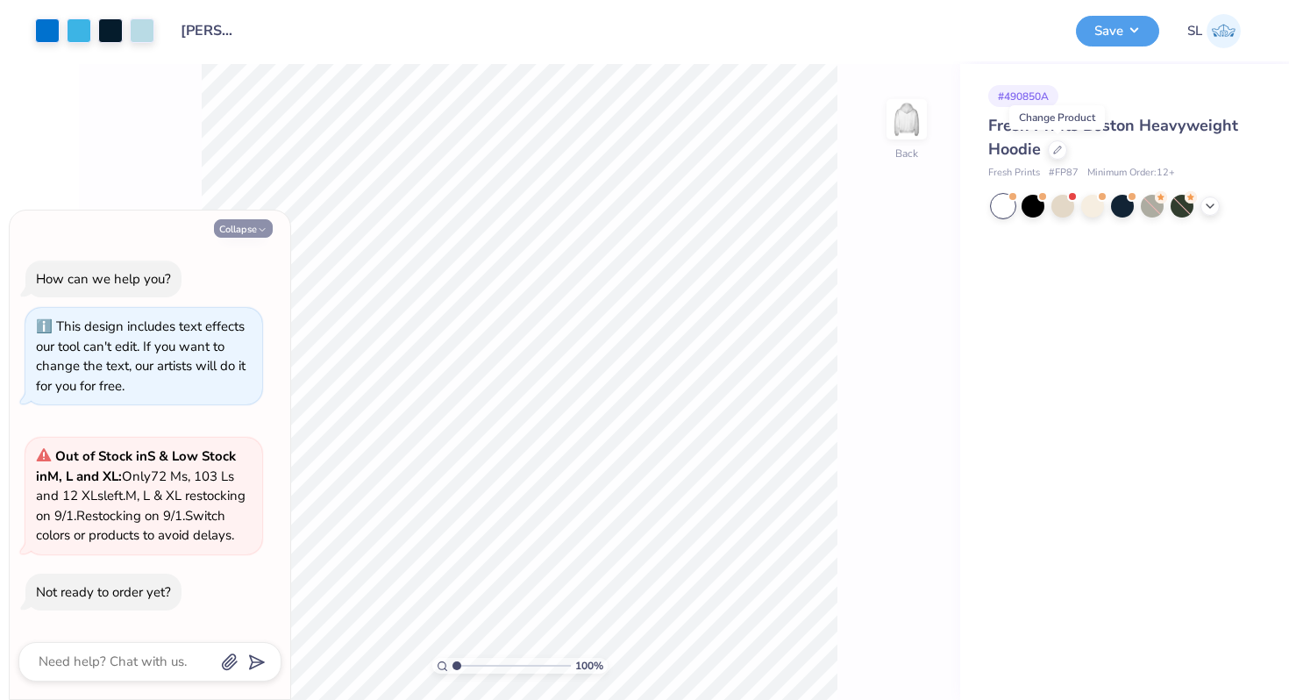
click at [248, 219] on button "Collapse" at bounding box center [243, 228] width 59 height 18
type textarea "x"
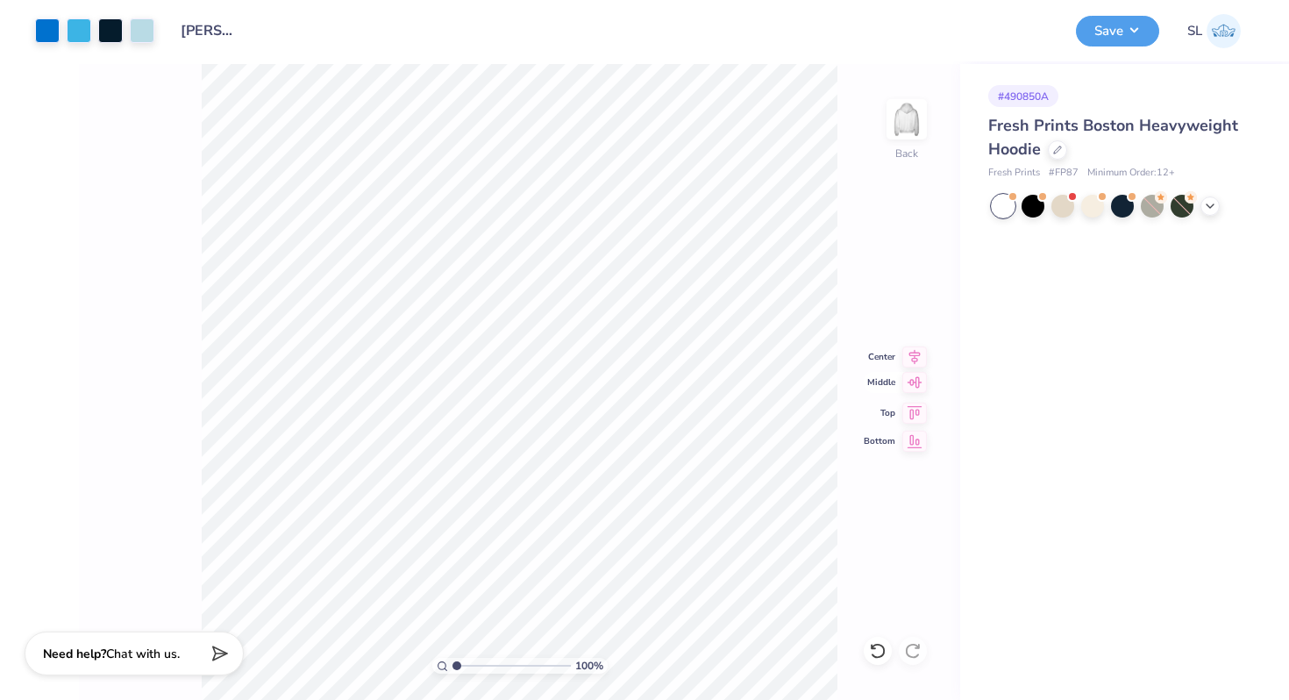
click at [909, 381] on icon at bounding box center [914, 382] width 25 height 21
click at [913, 357] on icon at bounding box center [914, 354] width 25 height 21
click at [1128, 33] on button "Save" at bounding box center [1117, 28] width 83 height 31
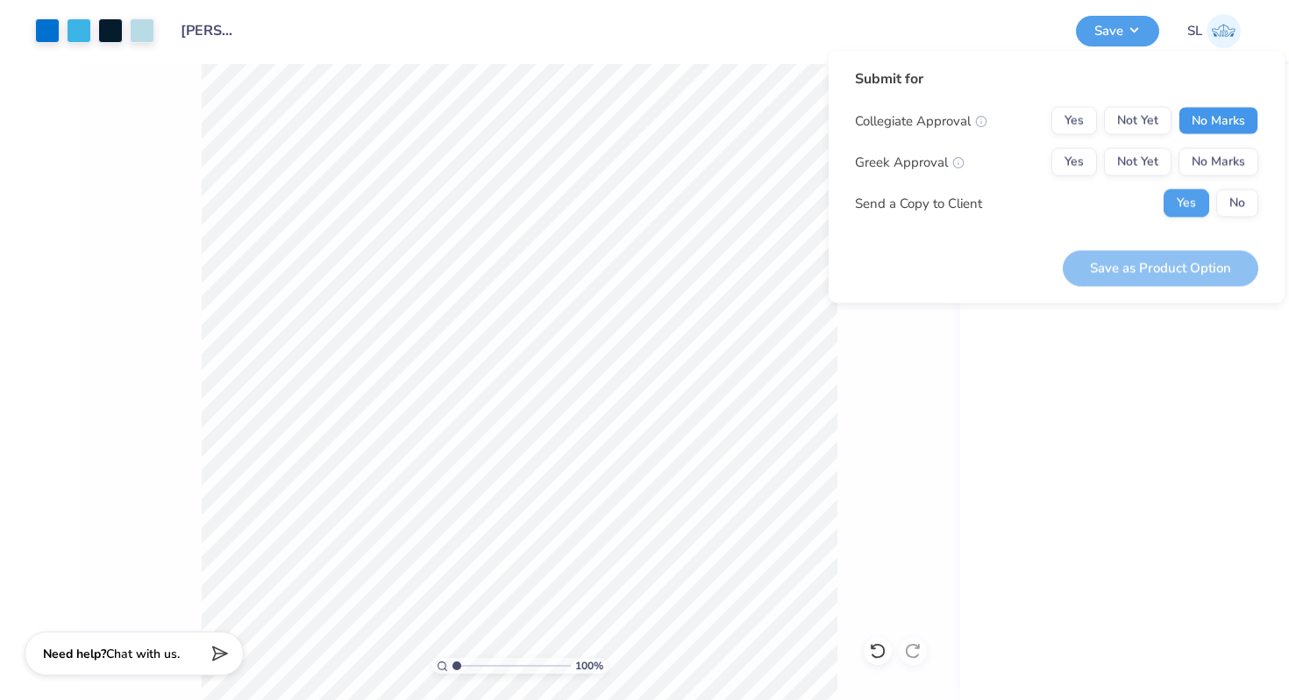
click at [1205, 127] on button "No Marks" at bounding box center [1218, 121] width 80 height 28
click at [1142, 170] on button "Not Yet" at bounding box center [1138, 162] width 68 height 28
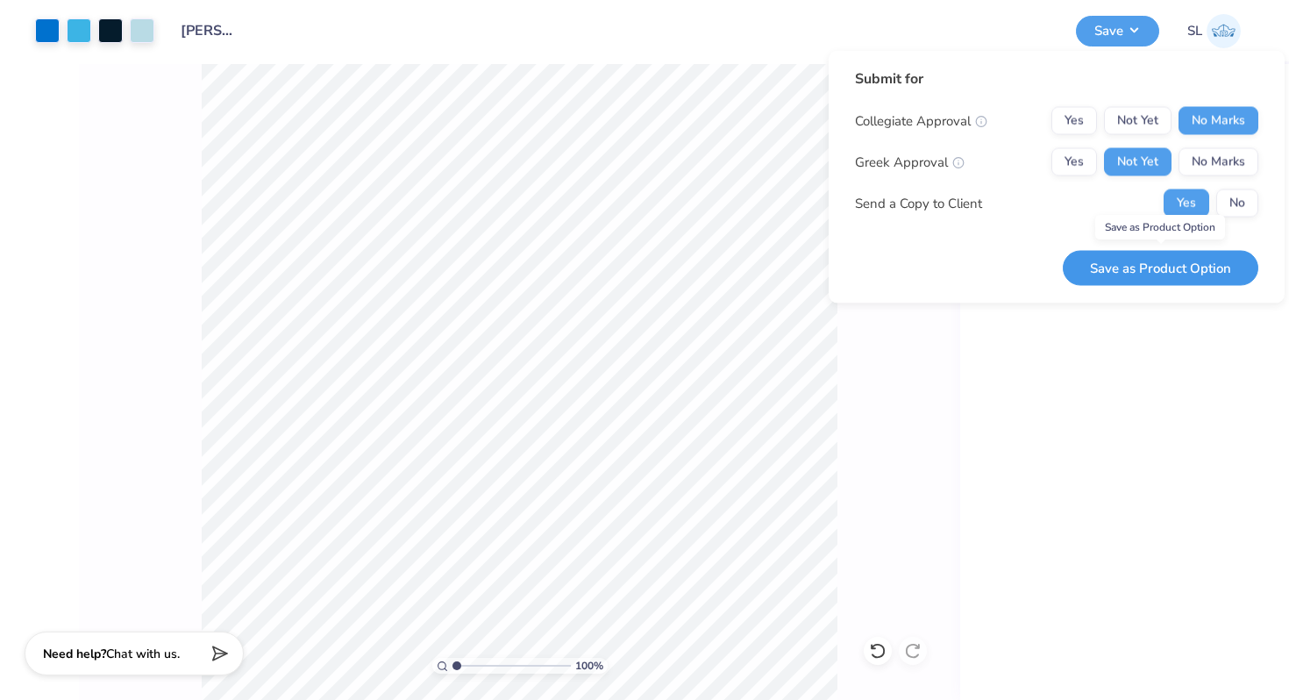
click at [1165, 281] on button "Save as Product Option" at bounding box center [1161, 268] width 196 height 36
